Goal: Task Accomplishment & Management: Manage account settings

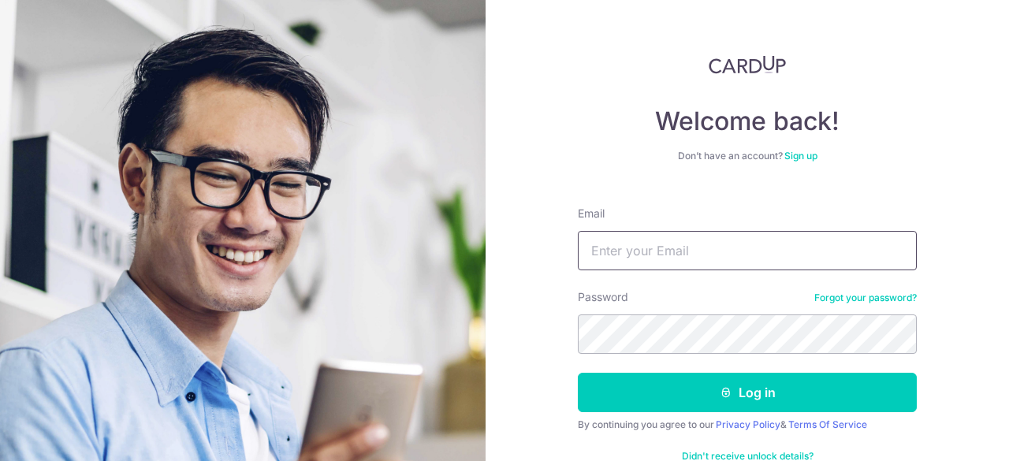
click at [649, 250] on input "Email" at bounding box center [747, 250] width 339 height 39
type input "[EMAIL_ADDRESS][DOMAIN_NAME]"
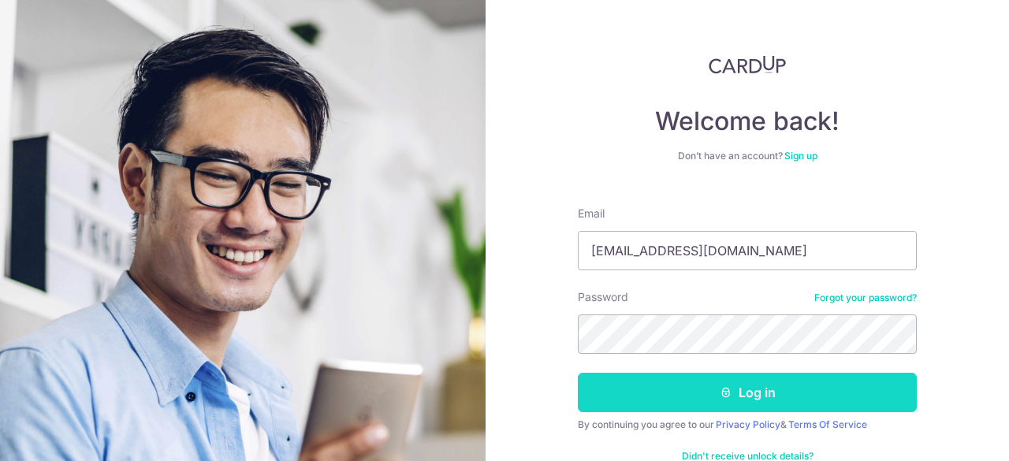
click at [730, 385] on button "Log in" at bounding box center [747, 392] width 339 height 39
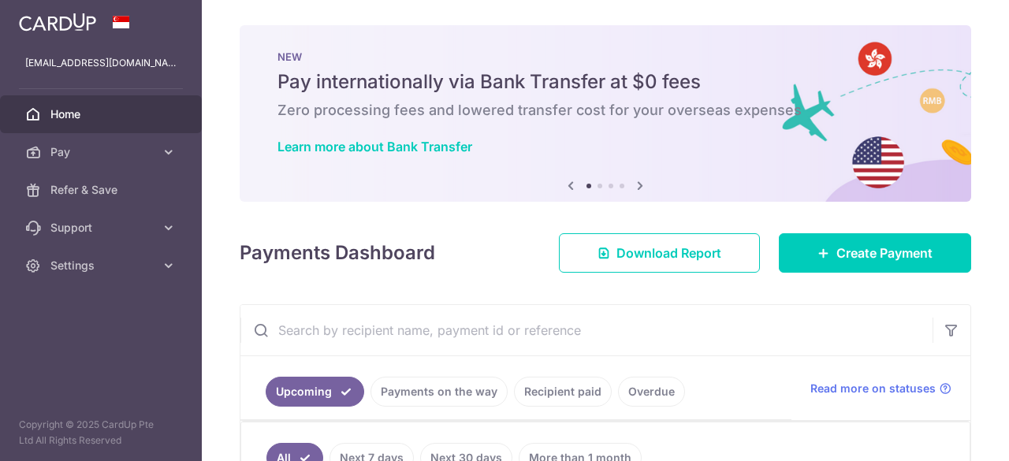
click at [577, 443] on link "More than 1 month" at bounding box center [579, 458] width 123 height 30
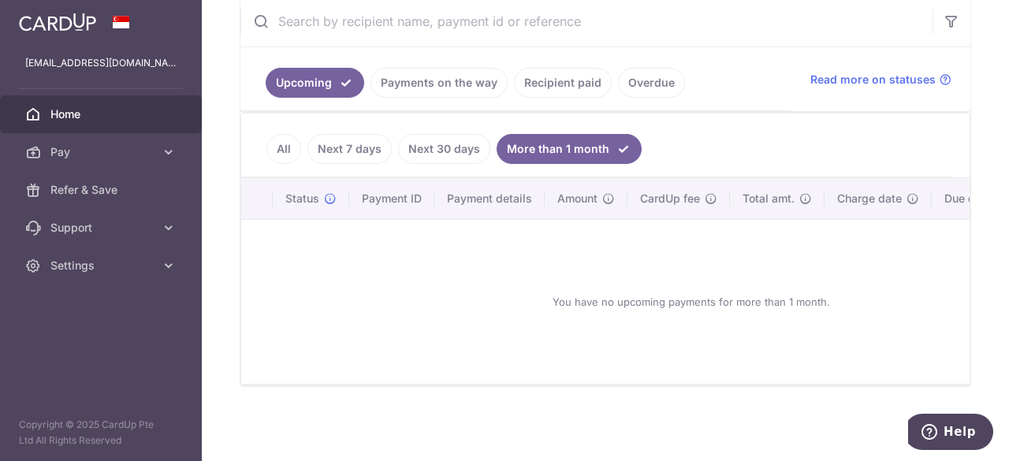
click at [570, 87] on link "Recipient paid" at bounding box center [563, 83] width 98 height 30
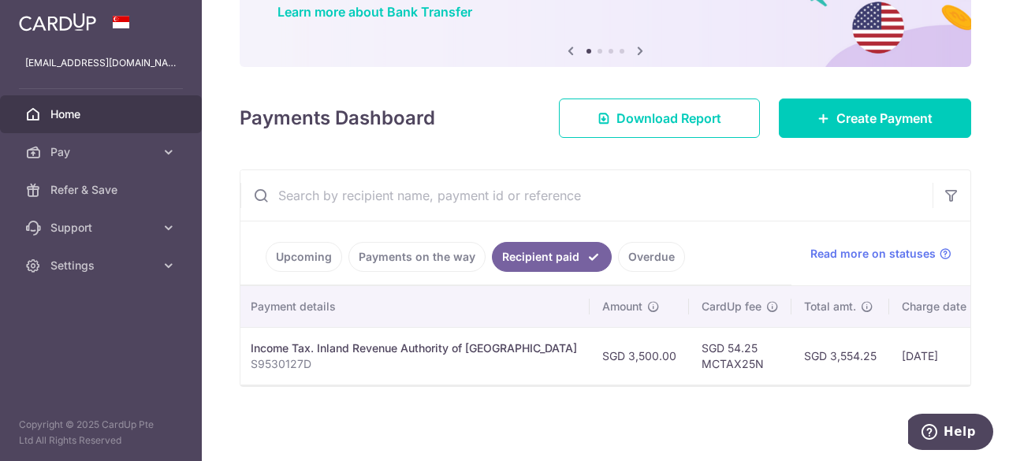
scroll to position [0, 321]
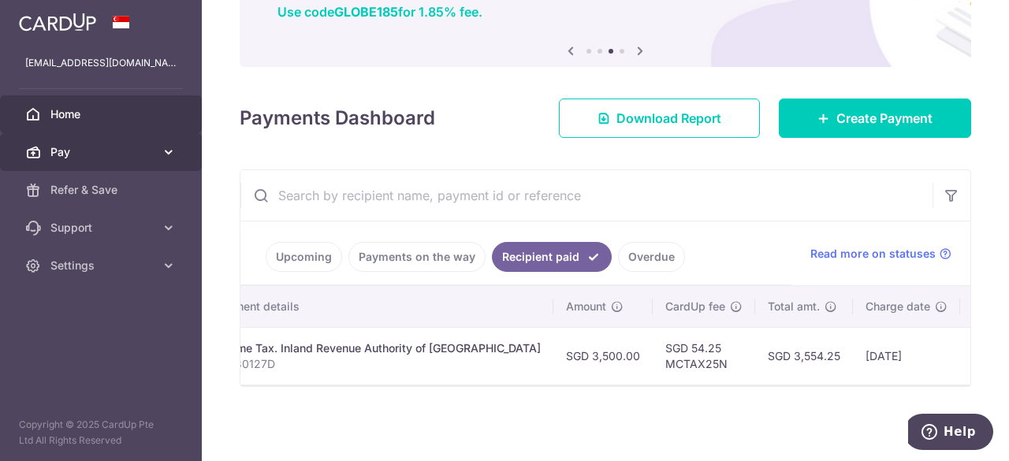
click at [173, 150] on icon at bounding box center [169, 152] width 16 height 16
